Goal: Task Accomplishment & Management: Use online tool/utility

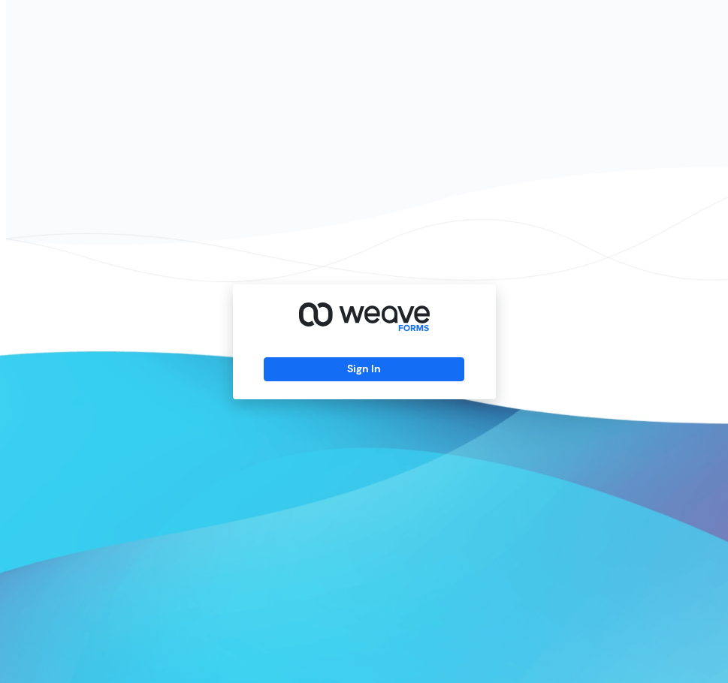
click at [335, 389] on div "Sign In" at bounding box center [364, 342] width 263 height 115
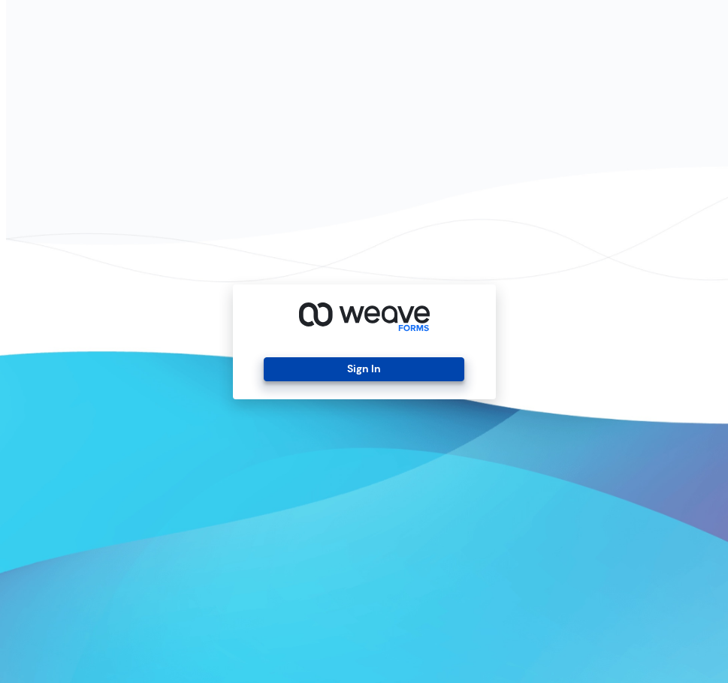
click at [327, 375] on button "Sign In" at bounding box center [364, 369] width 201 height 24
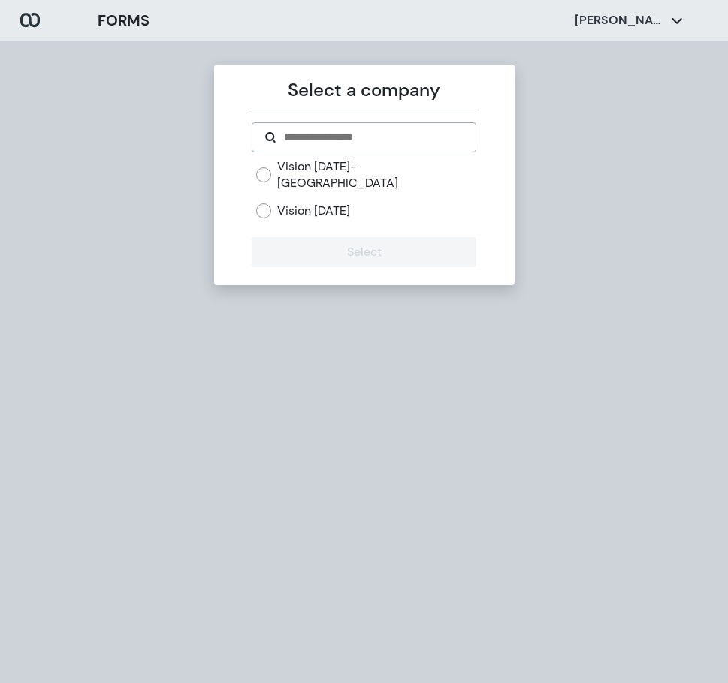
click at [299, 168] on label "Vision Today- Town Center" at bounding box center [376, 174] width 199 height 32
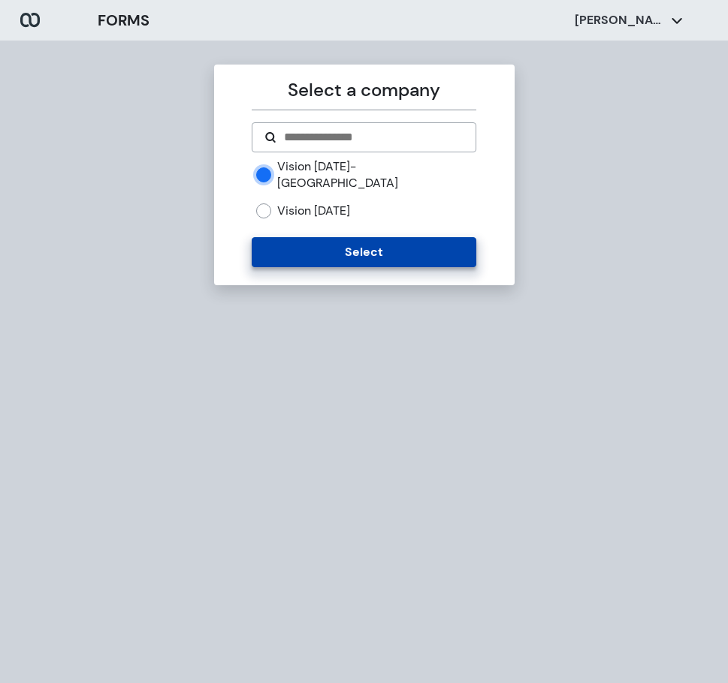
click at [330, 237] on button "Select" at bounding box center [364, 252] width 225 height 30
